Goal: Task Accomplishment & Management: Manage account settings

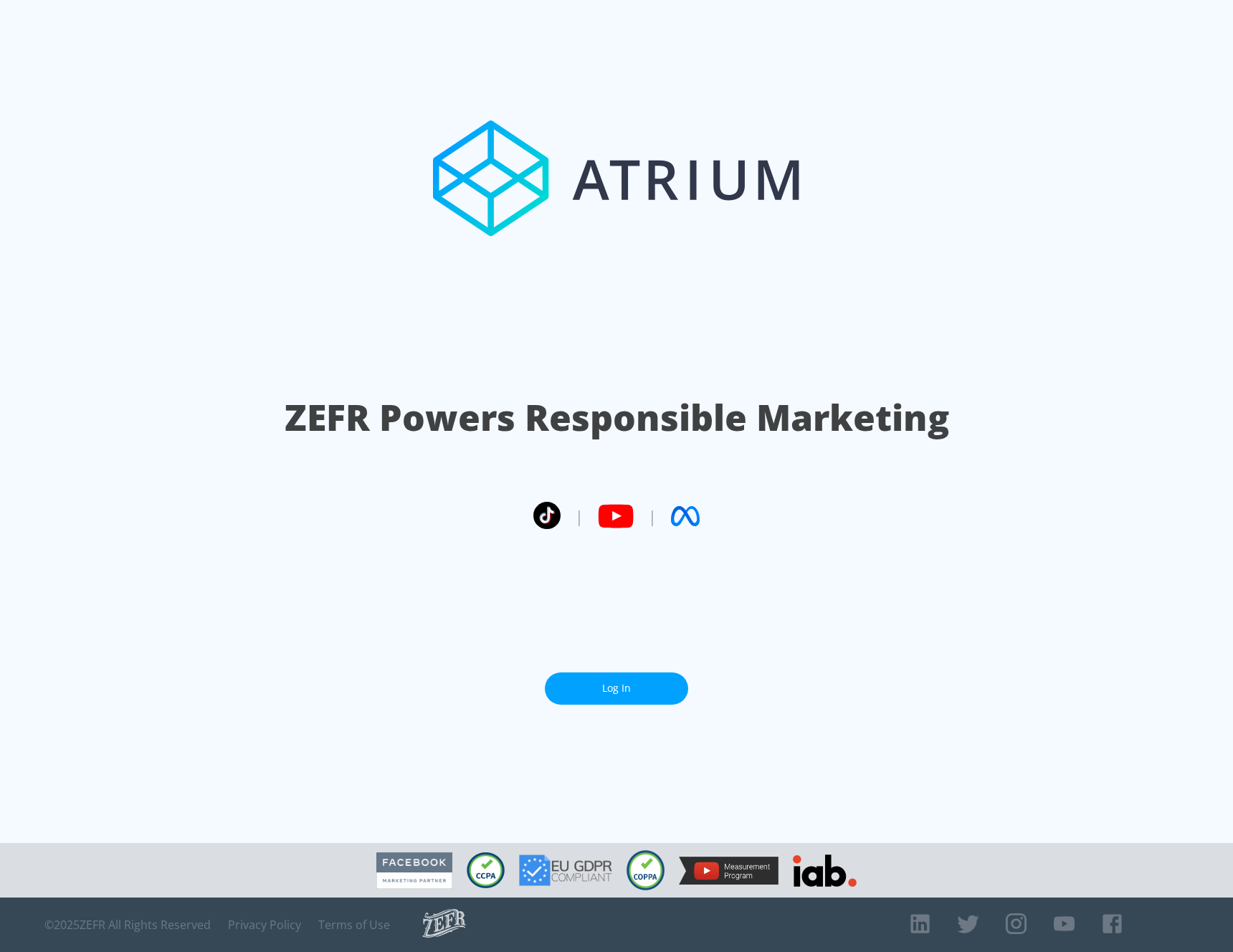
drag, startPoint x: 620, startPoint y: 706, endPoint x: 618, endPoint y: 700, distance: 6.3
click at [620, 706] on section "ZEFR Powers Responsible Marketing | | Log In" at bounding box center [616, 421] width 1233 height 843
drag, startPoint x: 618, startPoint y: 700, endPoint x: 421, endPoint y: 498, distance: 282.2
click at [618, 700] on link "Log In" at bounding box center [616, 689] width 143 height 32
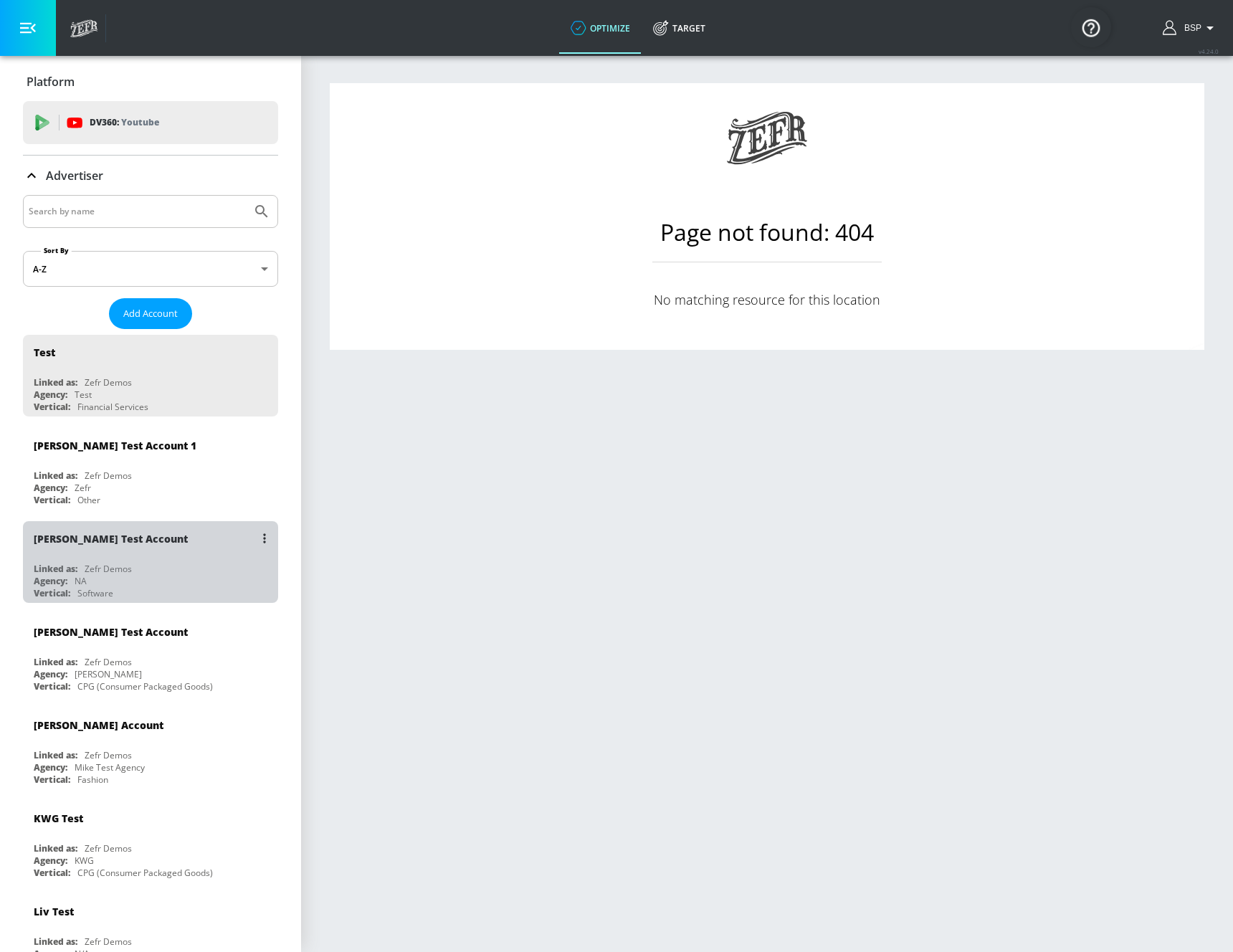
click at [178, 530] on div "[PERSON_NAME] Test Account" at bounding box center [154, 538] width 241 height 35
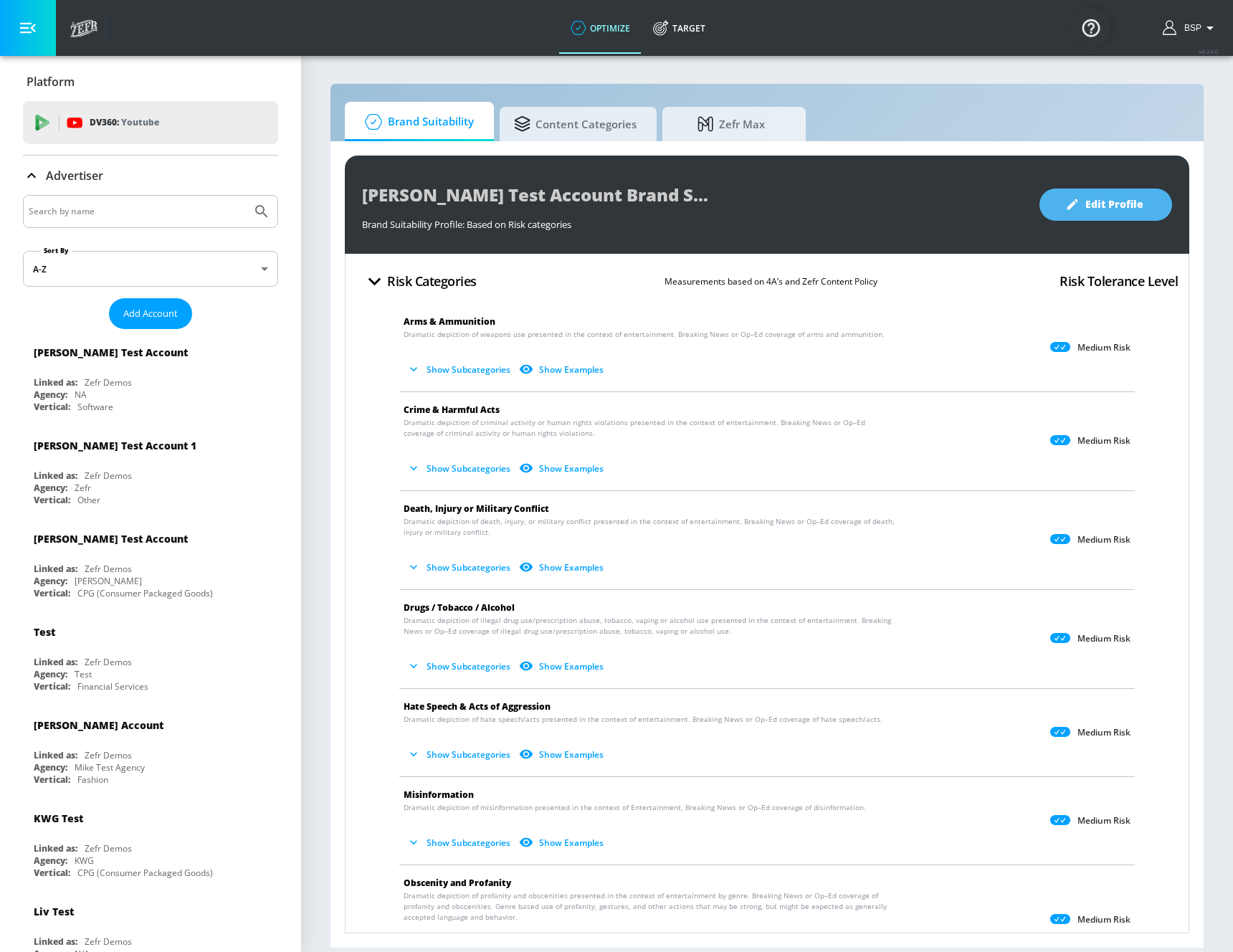
click at [1097, 212] on span "Edit Profile" at bounding box center [1106, 204] width 75 height 18
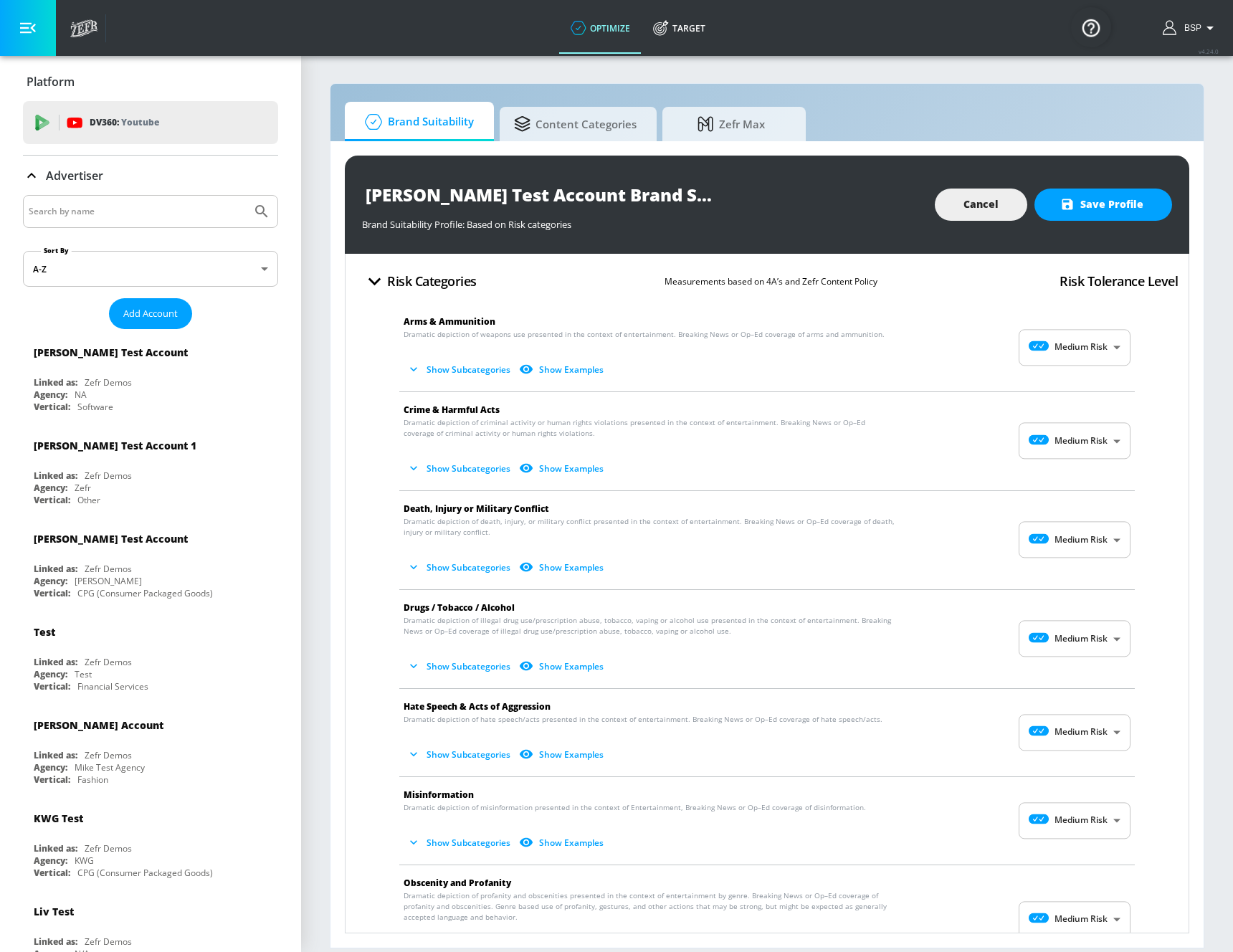
click at [448, 370] on button "Show Subcategories" at bounding box center [460, 370] width 112 height 24
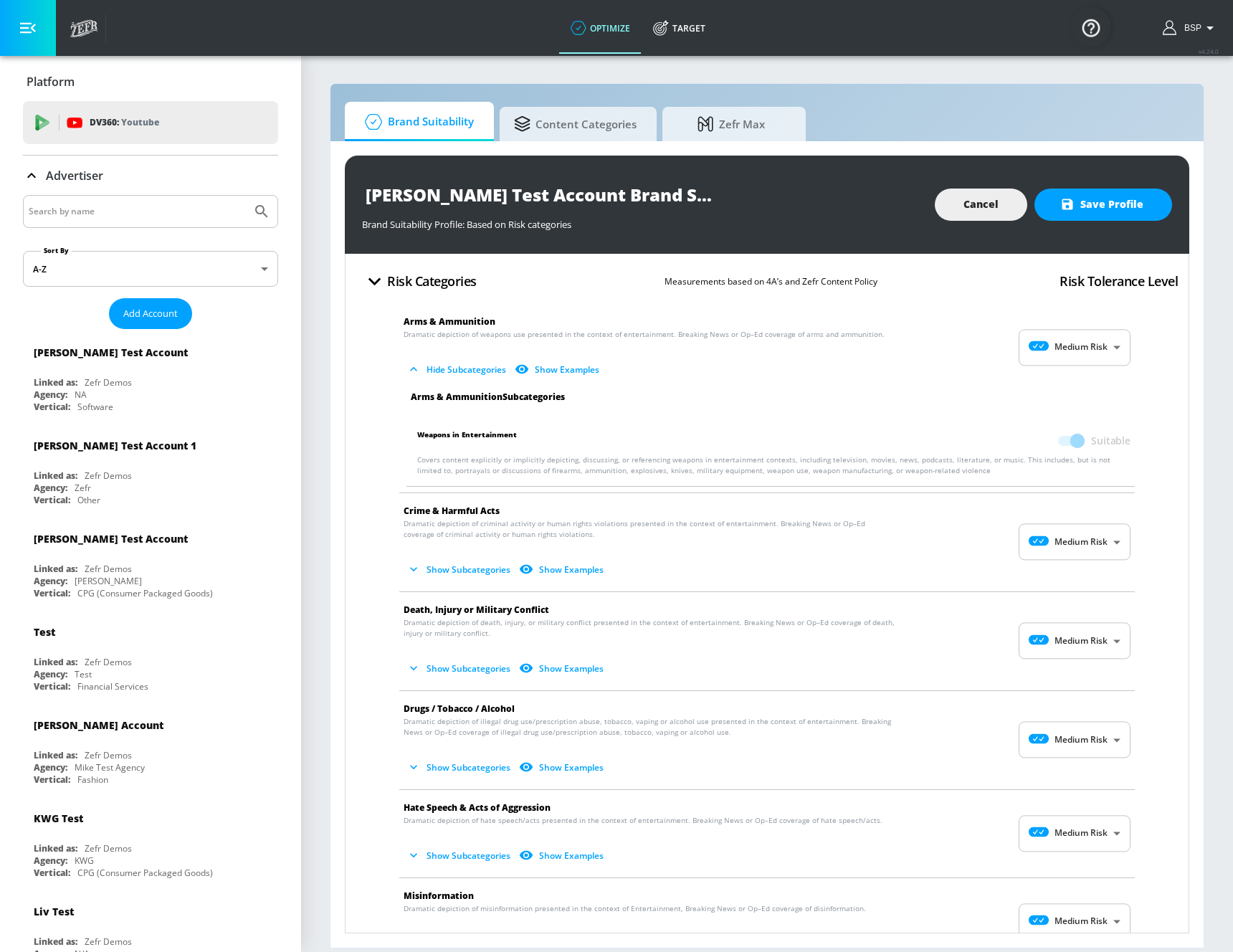
click at [1072, 435] on span at bounding box center [1070, 440] width 42 height 27
click at [1067, 436] on span at bounding box center [1070, 441] width 24 height 10
drag, startPoint x: 1029, startPoint y: 536, endPoint x: 996, endPoint y: 540, distance: 33.2
click at [1008, 539] on body "optimize Target optimize Target v 4.24.0 BSP Platform DV360: Youtube DV360: You…" at bounding box center [616, 476] width 1233 height 952
drag, startPoint x: 884, startPoint y: 542, endPoint x: 873, endPoint y: 543, distance: 11.0
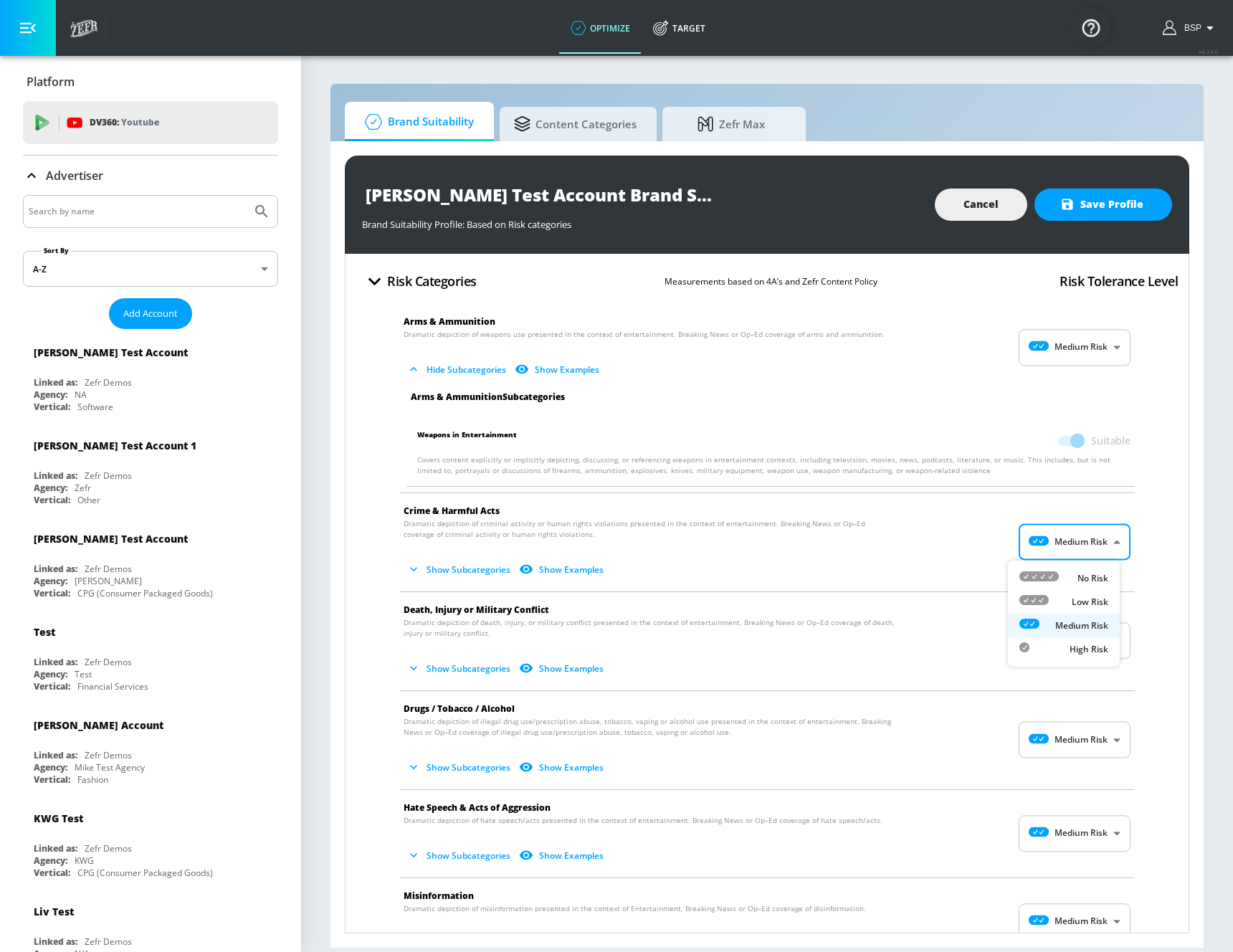
click at [883, 543] on div at bounding box center [616, 476] width 1233 height 952
click at [507, 566] on button "Show Subcategories" at bounding box center [460, 570] width 112 height 24
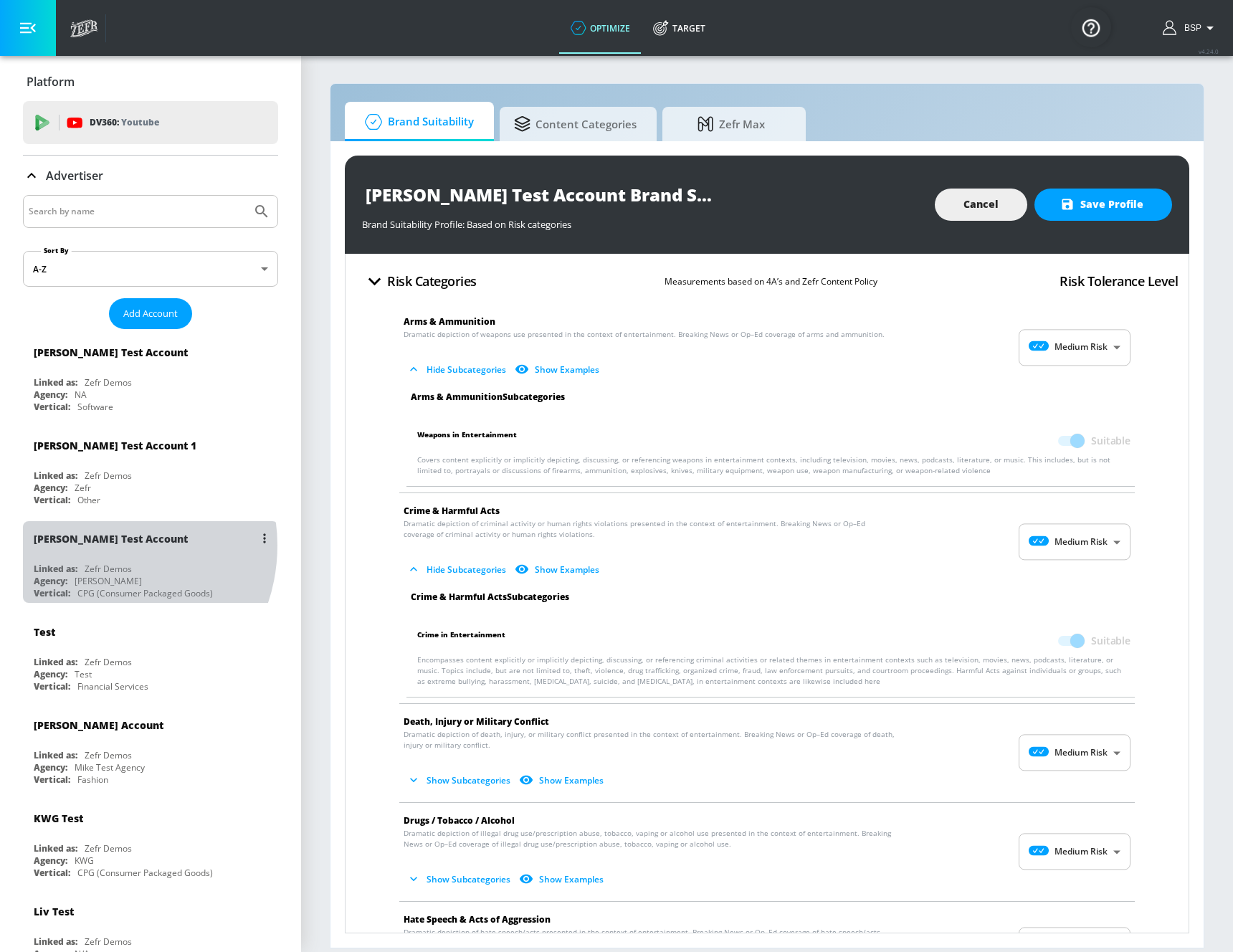
click at [97, 545] on div "[PERSON_NAME] Test Account" at bounding box center [154, 538] width 241 height 35
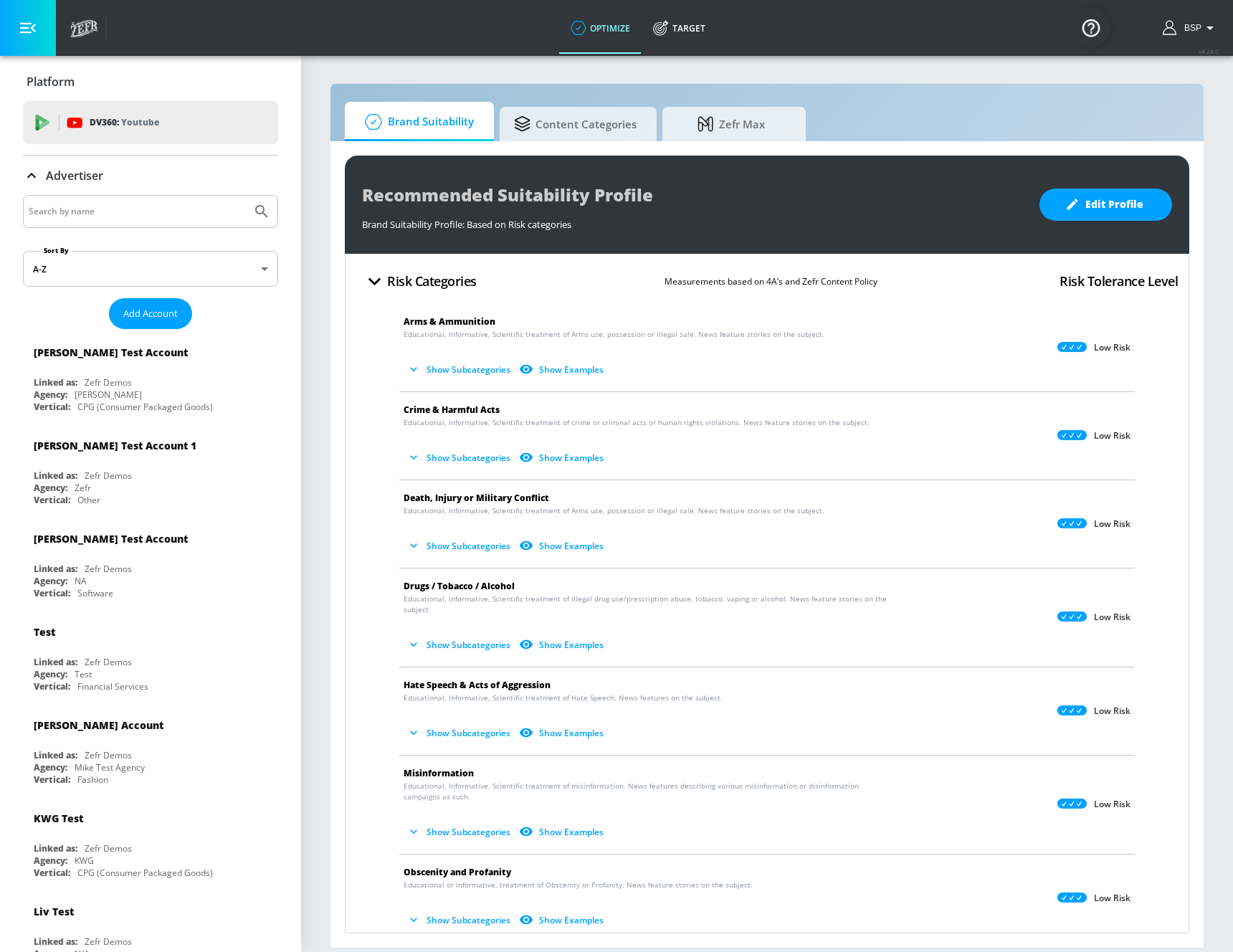
click at [121, 212] on input "Search by name" at bounding box center [137, 211] width 217 height 18
type input "shaq"
click at [246, 196] on button "Submit Search" at bounding box center [261, 211] width 32 height 32
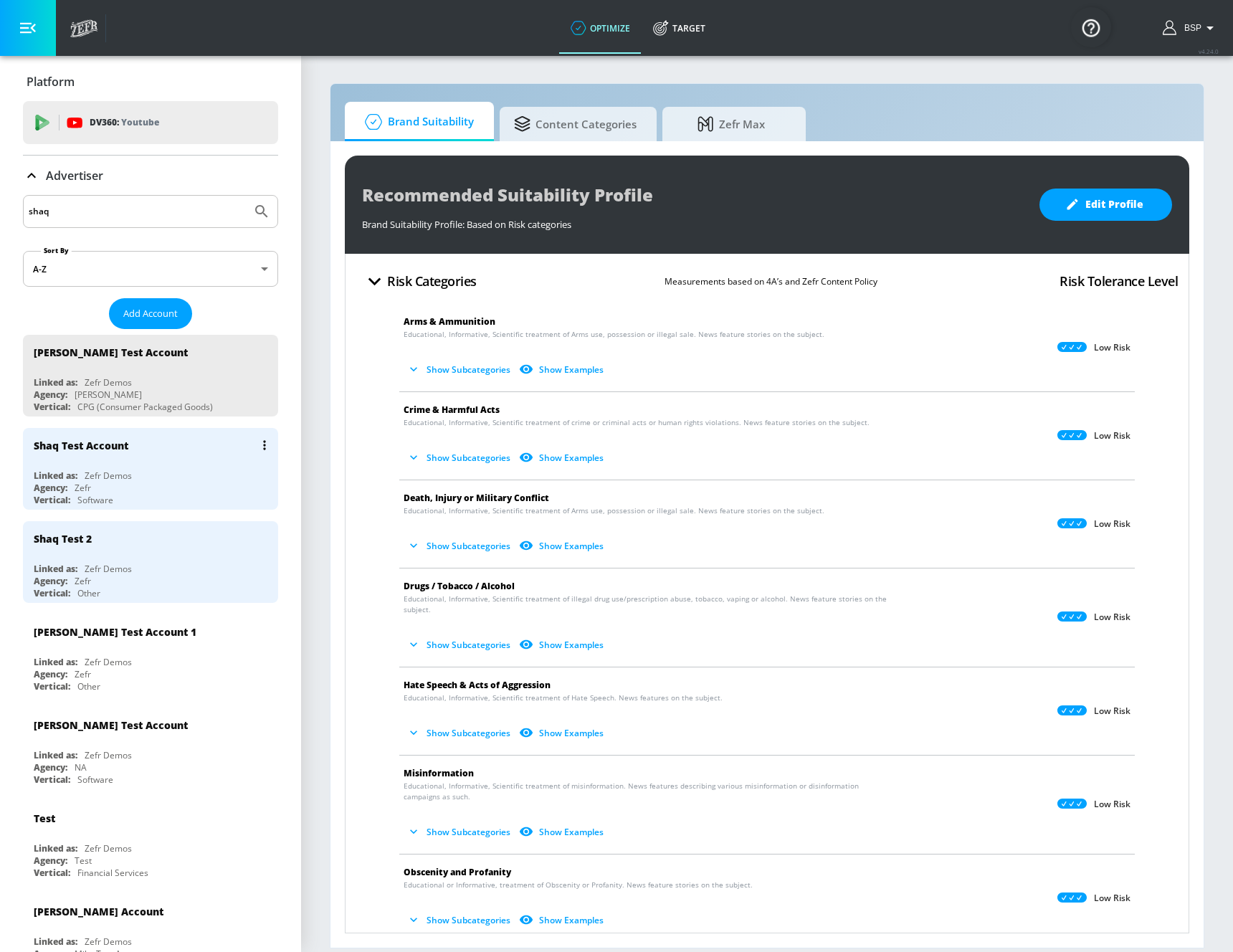
click at [135, 470] on div "Linked as: Zefr Demos" at bounding box center [154, 476] width 241 height 12
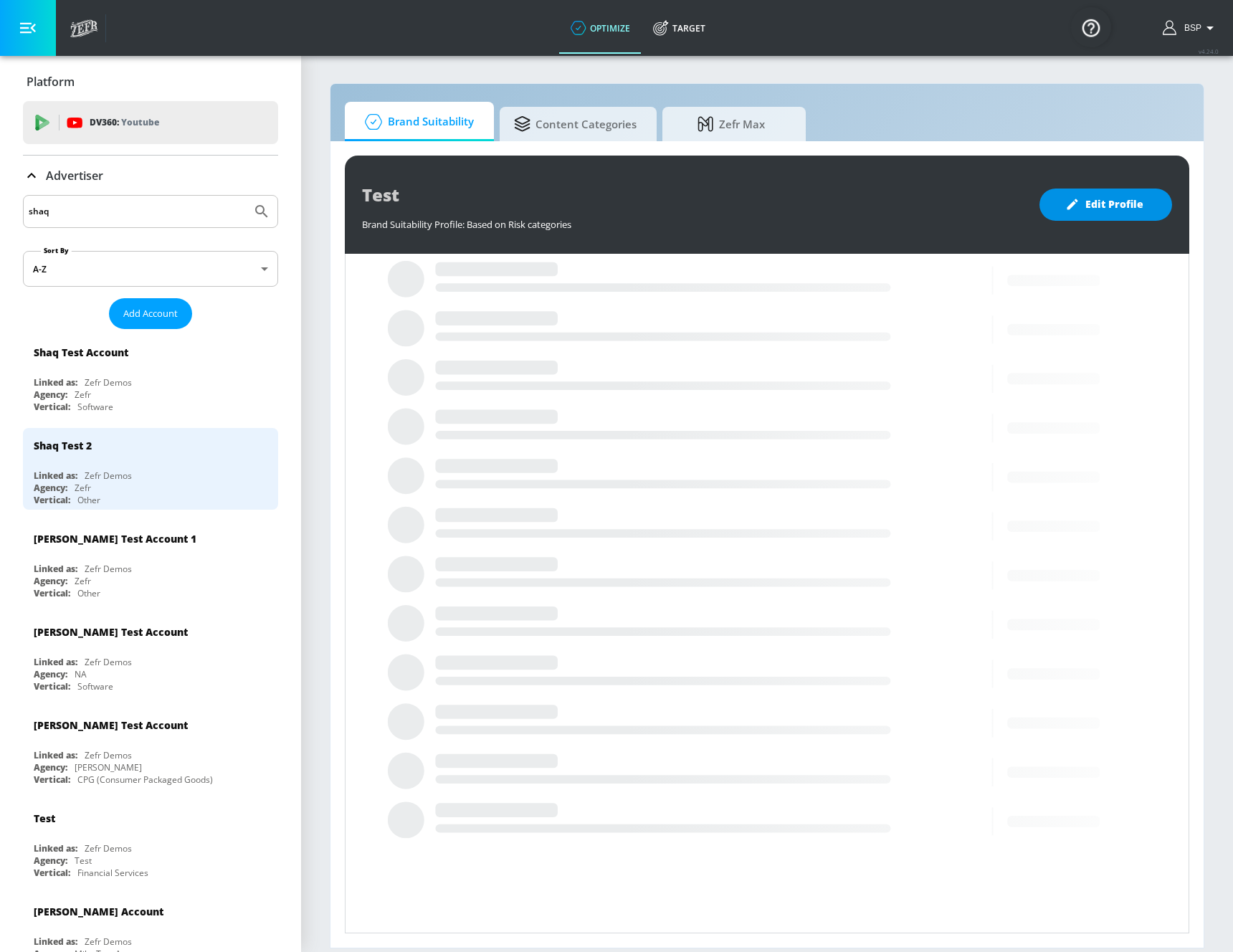
click at [1061, 210] on button "Edit Profile" at bounding box center [1106, 204] width 132 height 32
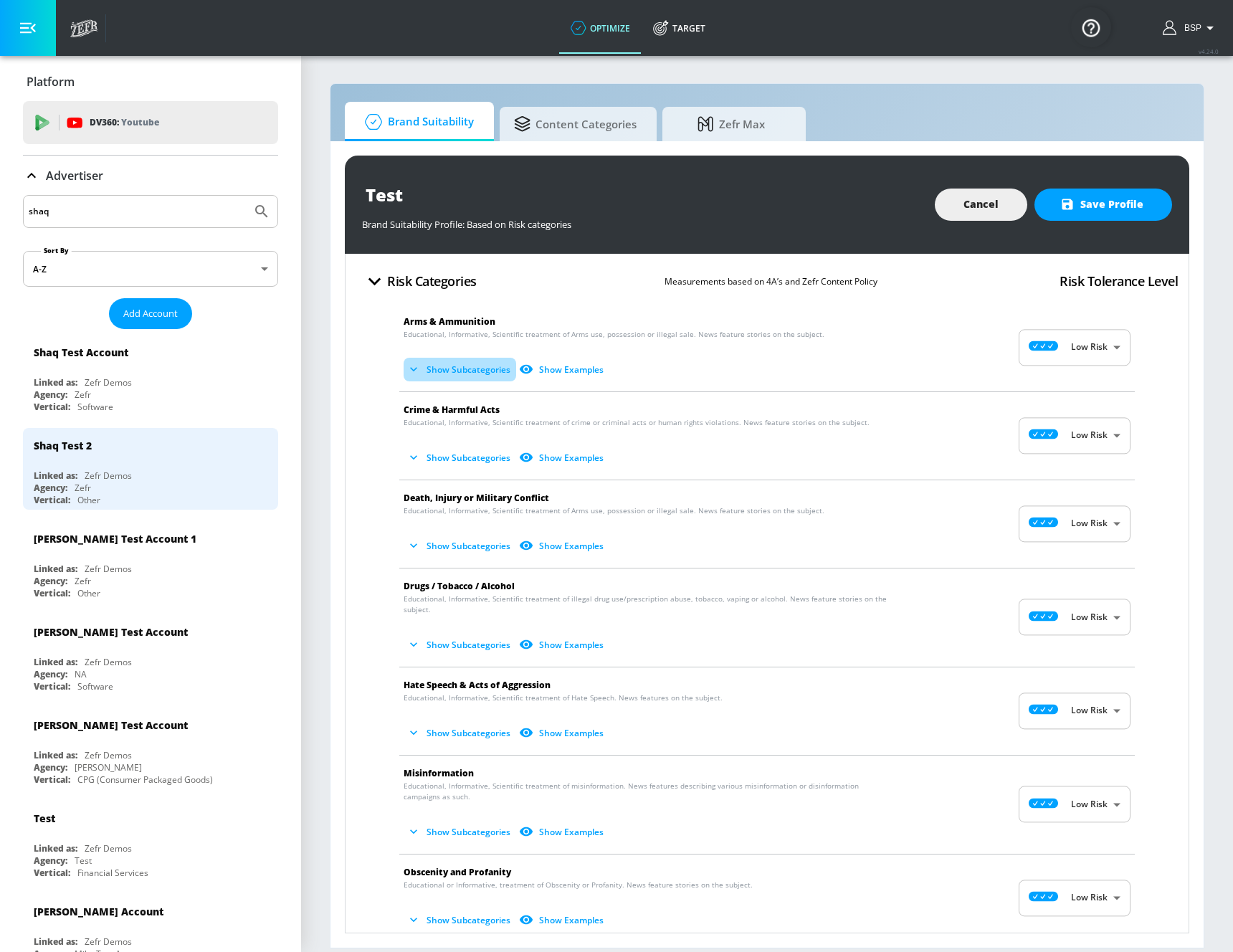
click at [496, 373] on button "Show Subcategories" at bounding box center [460, 370] width 112 height 24
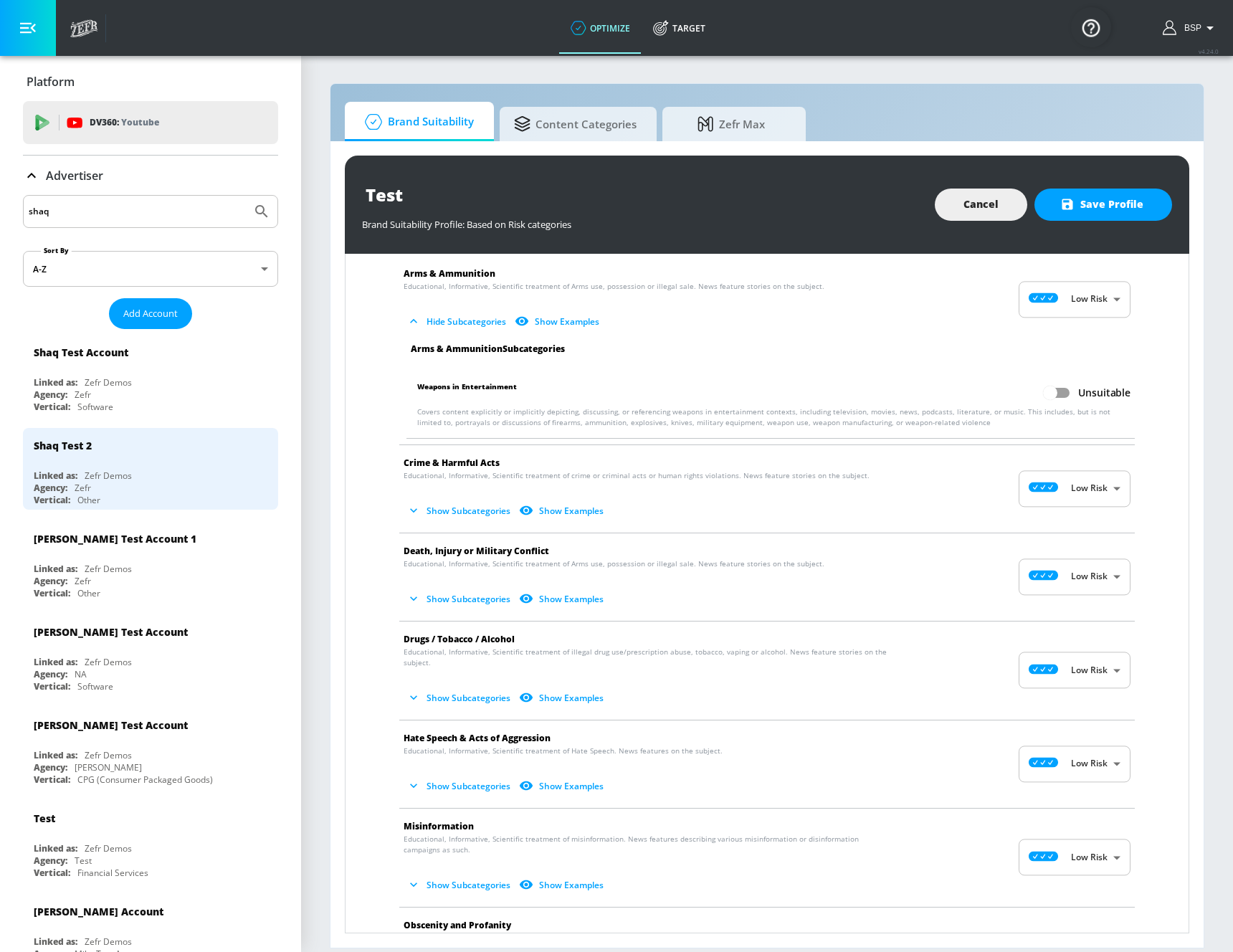
scroll to position [50, 0]
click at [448, 589] on button "Show Subcategories" at bounding box center [460, 597] width 112 height 24
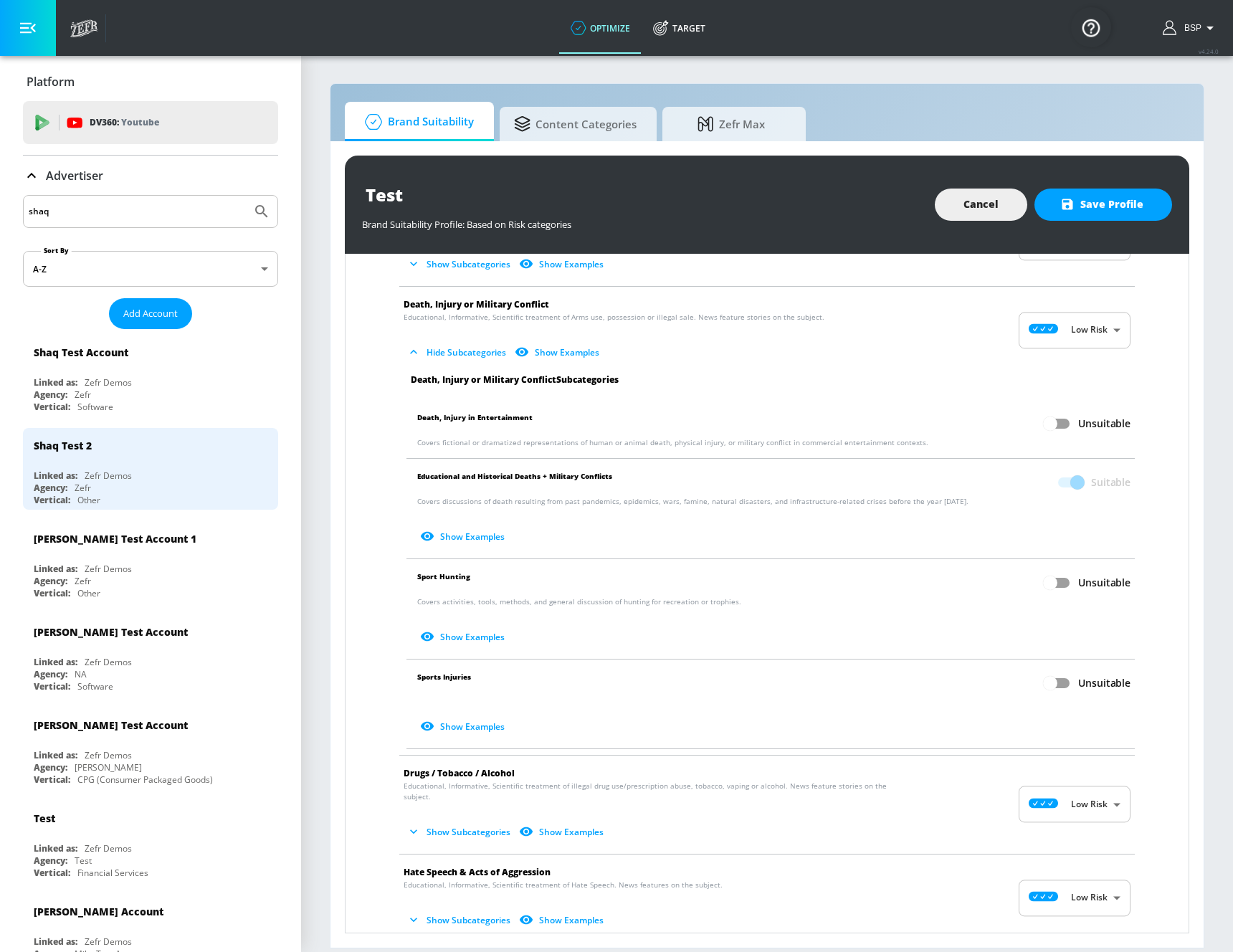
scroll to position [309, 0]
